Goal: Task Accomplishment & Management: Manage account settings

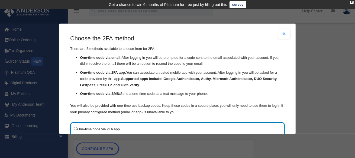
click at [332, 51] on div "Are you sure? Any unsaved changes will be lost! Yes No Choose the 2FA method Th…" at bounding box center [177, 79] width 355 height 158
click at [320, 66] on div "Are you sure? Any unsaved changes will be lost! Yes No Choose the 2FA method Th…" at bounding box center [177, 79] width 355 height 158
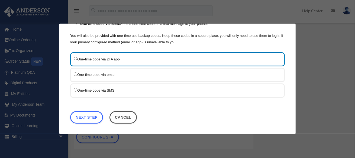
scroll to position [12, 0]
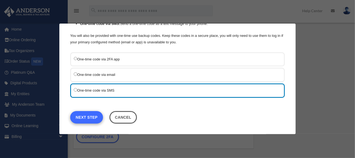
click at [90, 117] on link "Next Step" at bounding box center [86, 118] width 33 height 12
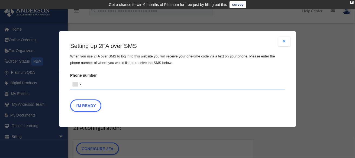
click at [109, 84] on input "Phone number [GEOGRAPHIC_DATA] +1 [GEOGRAPHIC_DATA] +44 [GEOGRAPHIC_DATA] (‫[GE…" at bounding box center [177, 84] width 215 height 11
type input "**********"
click at [89, 107] on button "I'm Ready" at bounding box center [85, 106] width 31 height 12
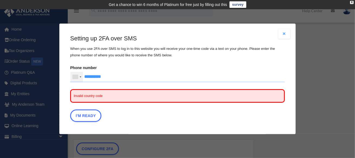
click at [80, 78] on div at bounding box center [77, 77] width 12 height 10
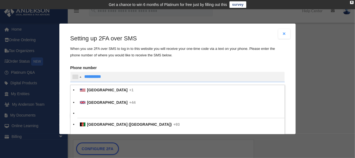
click at [106, 91] on span "[GEOGRAPHIC_DATA]" at bounding box center [107, 90] width 41 height 4
click at [0, 0] on input "Verification Code:" at bounding box center [0, 0] width 0 height 0
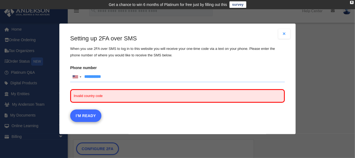
click at [98, 118] on button "I'm Ready" at bounding box center [85, 116] width 31 height 12
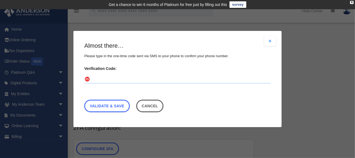
click at [103, 79] on input "Verification Code:" at bounding box center [177, 79] width 187 height 9
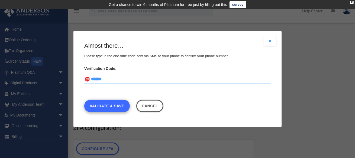
type input "******"
click at [119, 108] on link "Validate & Save" at bounding box center [107, 106] width 46 height 12
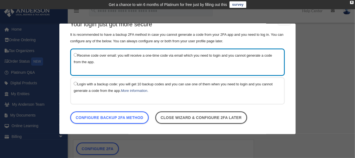
scroll to position [14, 0]
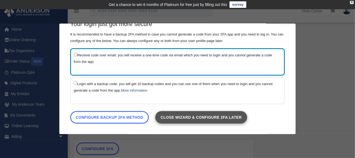
click at [240, 120] on link "Close wizard & configure 2FA later" at bounding box center [201, 117] width 92 height 12
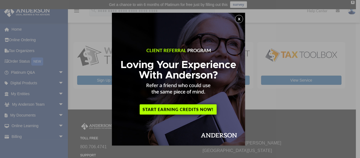
click at [279, 102] on div "x" at bounding box center [180, 79] width 360 height 158
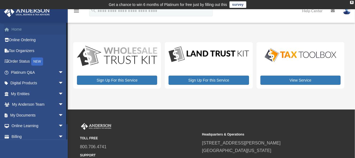
click at [15, 26] on link "Home" at bounding box center [38, 29] width 68 height 11
click at [34, 40] on link "Online Ordering" at bounding box center [38, 40] width 68 height 11
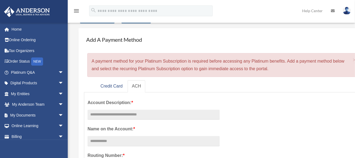
scroll to position [24, 0]
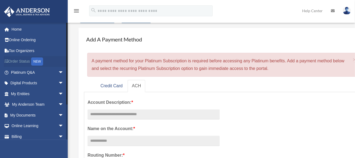
click at [29, 64] on link "Order Status NEW" at bounding box center [38, 61] width 68 height 11
